Goal: Find specific page/section: Locate a particular part of the current website

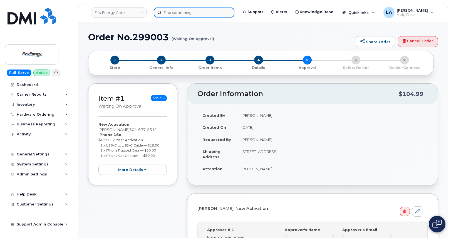
click at [205, 14] on input at bounding box center [194, 13] width 81 height 10
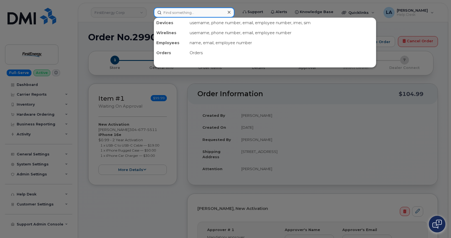
paste input "814-937-4740"
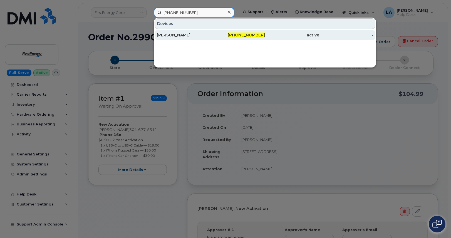
type input "814-937-4740"
click at [171, 36] on div "[PERSON_NAME]" at bounding box center [184, 35] width 54 height 6
